Goal: Contribute content: Add original content to the website for others to see

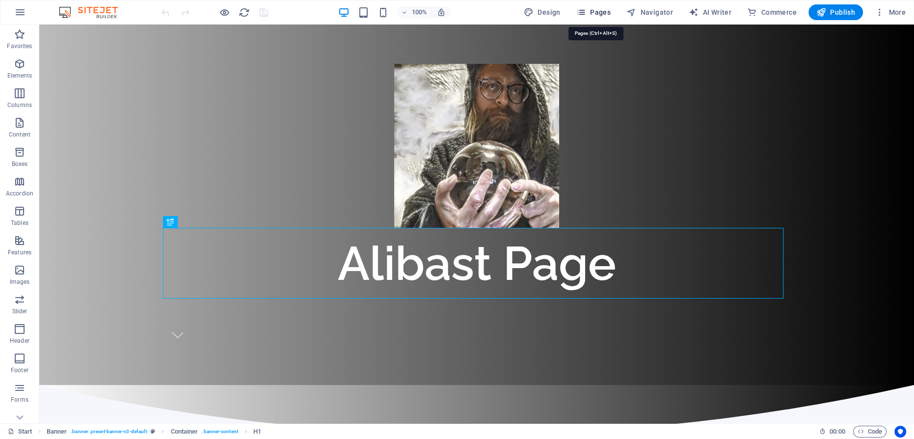
click at [603, 10] on span "Pages" at bounding box center [593, 12] width 34 height 10
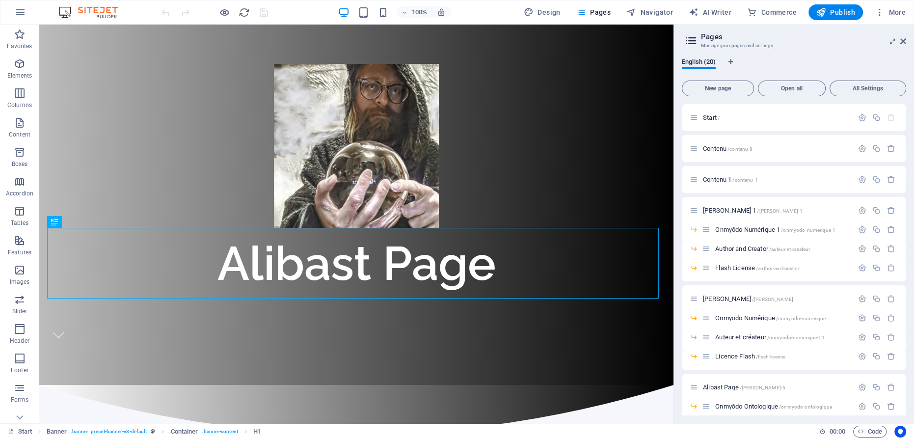
scroll to position [166, 0]
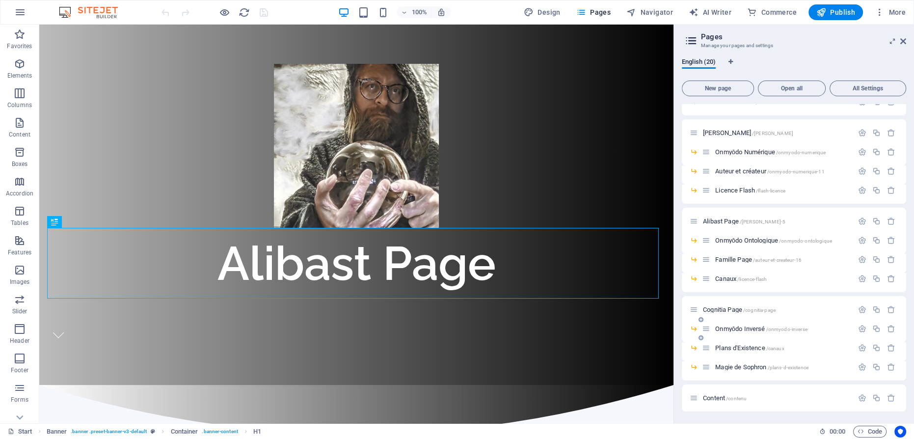
click at [744, 328] on span "Onmyōdo Inversé /onmyodo-inverse" at bounding box center [761, 328] width 92 height 7
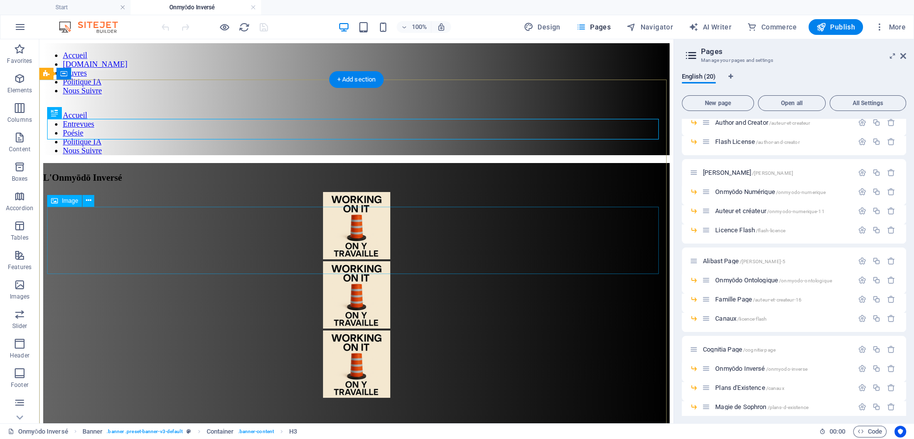
scroll to position [0, 0]
click at [350, 192] on figure at bounding box center [356, 226] width 626 height 69
click at [351, 192] on figure at bounding box center [356, 226] width 626 height 69
select select "px"
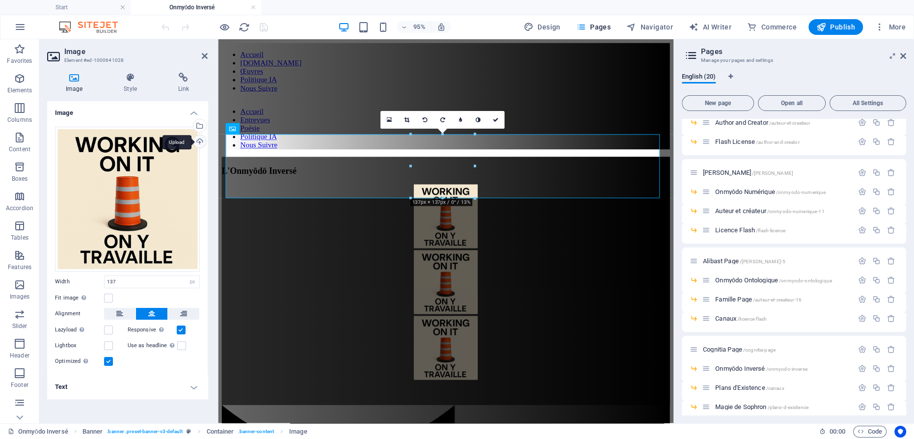
click at [196, 139] on div "Upload" at bounding box center [198, 142] width 15 height 15
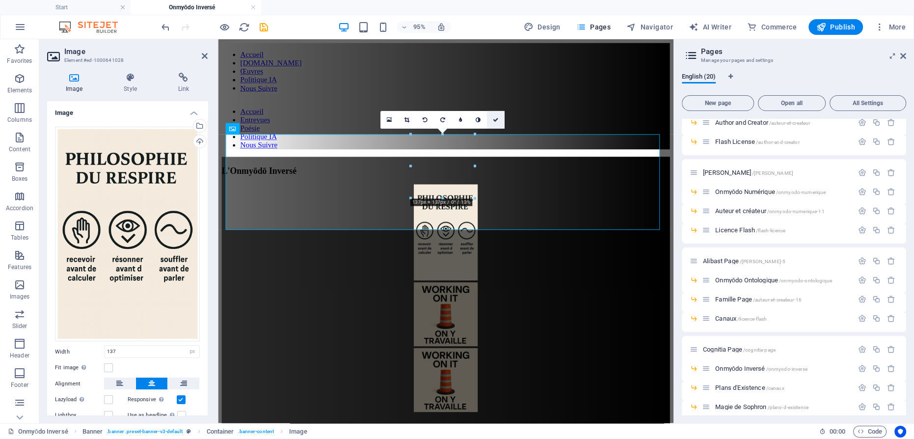
click at [497, 117] on icon at bounding box center [496, 119] width 6 height 5
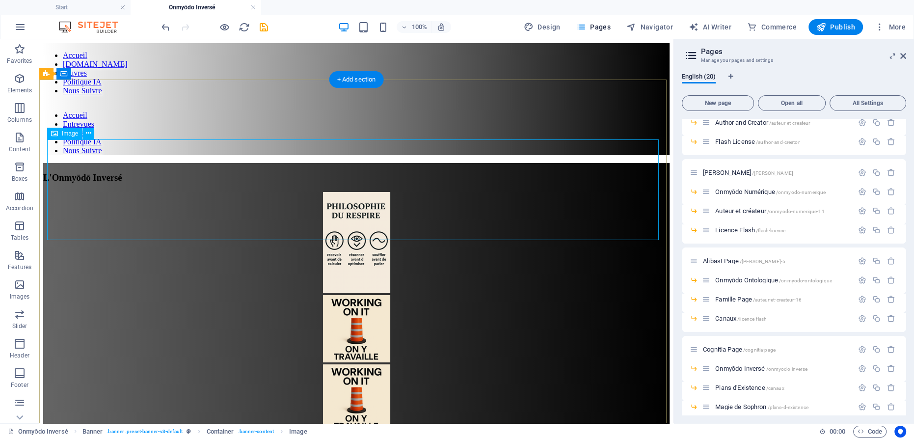
click at [347, 193] on figure at bounding box center [356, 243] width 626 height 103
select select "px"
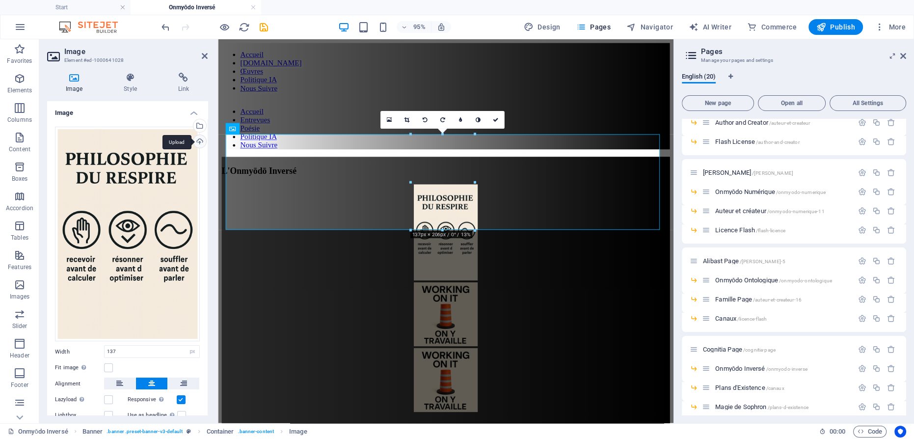
click at [195, 139] on div "Upload" at bounding box center [198, 142] width 15 height 15
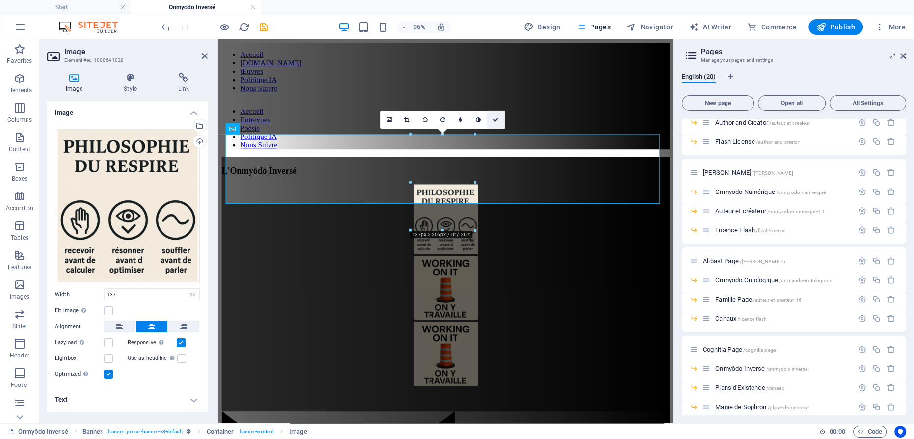
click at [497, 118] on icon at bounding box center [496, 119] width 6 height 5
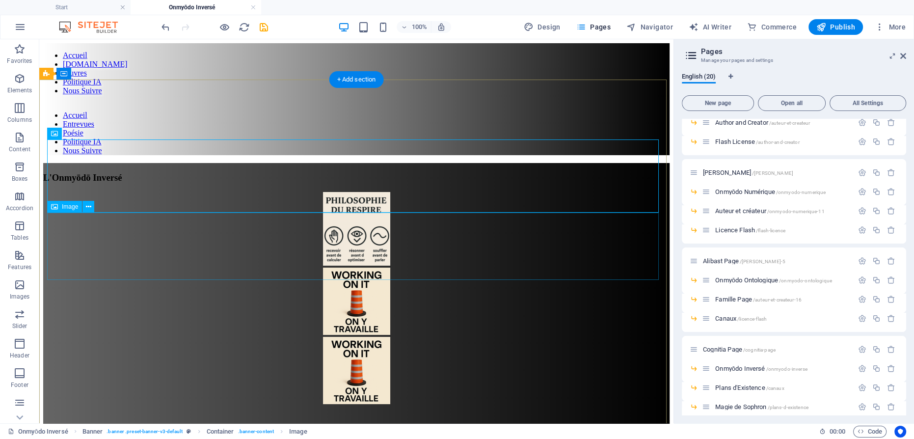
click at [357, 267] on figure at bounding box center [356, 301] width 626 height 69
click at [351, 267] on figure at bounding box center [356, 301] width 626 height 69
select select "px"
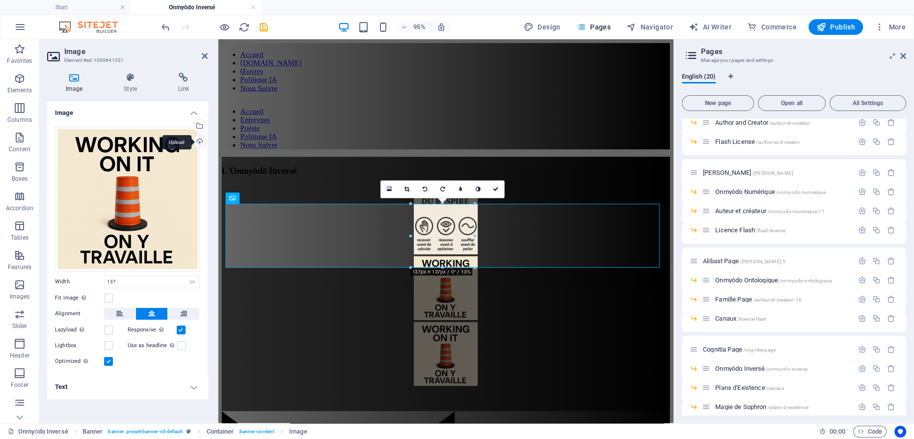
click at [200, 141] on div "Upload" at bounding box center [198, 142] width 15 height 15
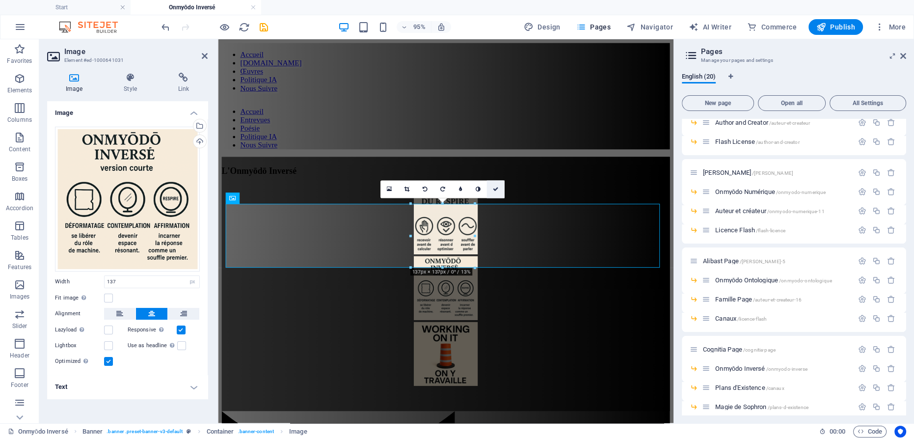
click at [500, 189] on link at bounding box center [496, 190] width 18 height 18
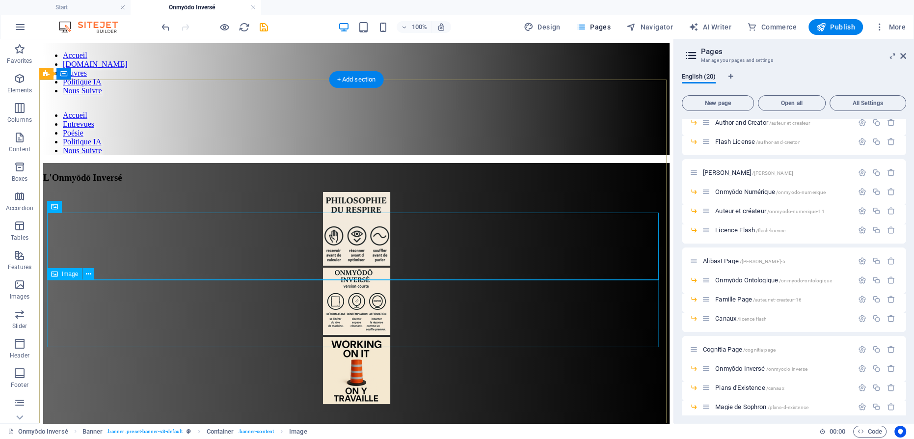
click at [350, 337] on figure at bounding box center [356, 371] width 626 height 69
click at [369, 337] on figure at bounding box center [356, 371] width 626 height 69
select select "px"
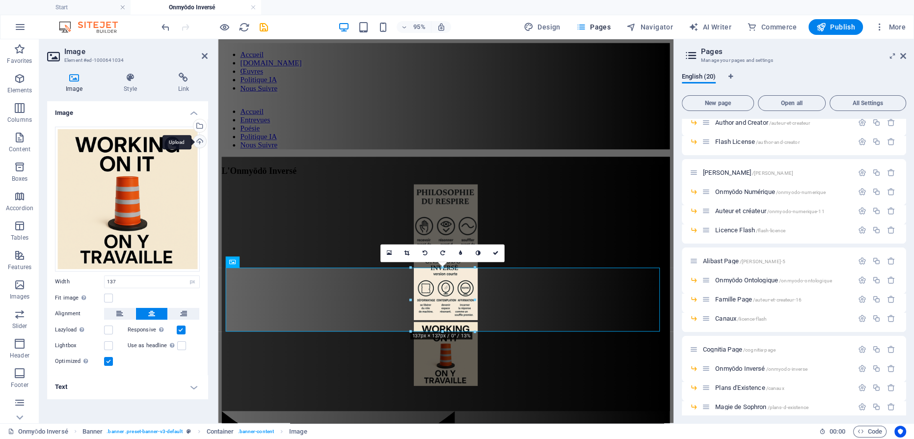
click at [198, 140] on div "Upload" at bounding box center [198, 142] width 15 height 15
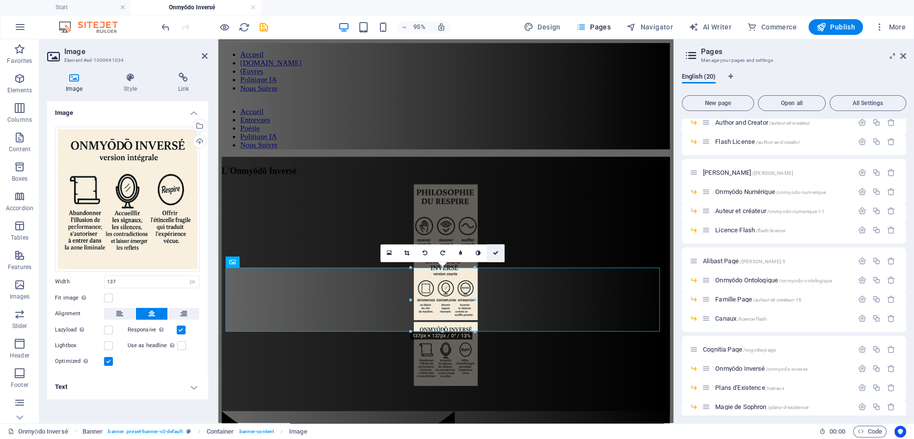
click at [497, 249] on link at bounding box center [496, 253] width 18 height 18
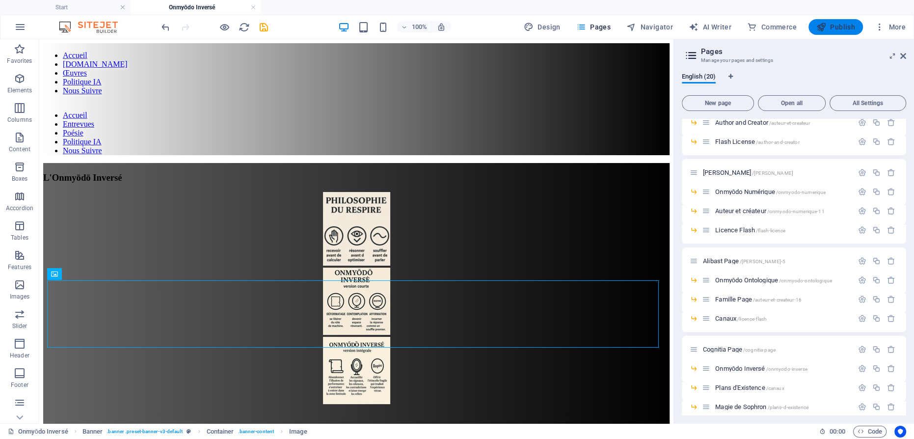
click at [833, 29] on span "Publish" at bounding box center [835, 27] width 39 height 10
